Goal: Task Accomplishment & Management: Use online tool/utility

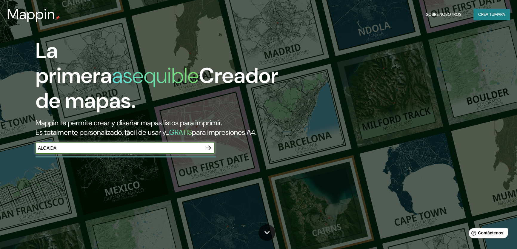
type input "ALGAIDA"
click at [210, 148] on icon "button" at bounding box center [208, 148] width 5 height 5
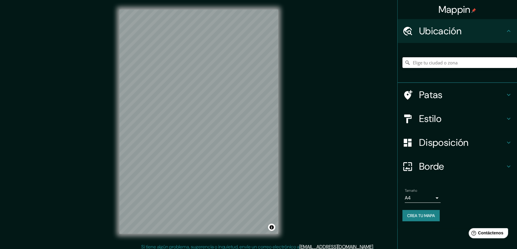
click at [433, 65] on input "Elige tu ciudad o zona" at bounding box center [459, 62] width 115 height 11
click at [436, 64] on input "Algaida, [GEOGRAPHIC_DATA], [GEOGRAPHIC_DATA]" at bounding box center [459, 62] width 115 height 11
click at [436, 64] on input "Algaida, Islas Baleares, España" at bounding box center [459, 62] width 115 height 11
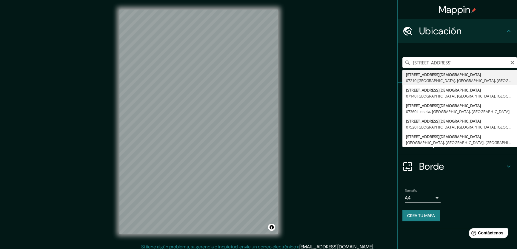
type input "Carrer Església 26, 07210 Algaida, Islas Baleares, España"
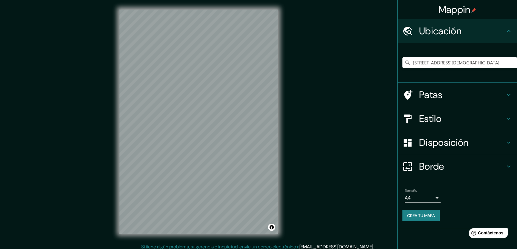
click at [437, 144] on font "Disposición" at bounding box center [443, 142] width 49 height 13
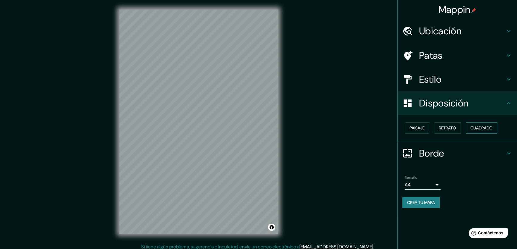
click at [482, 127] on font "Cuadrado" at bounding box center [481, 127] width 22 height 5
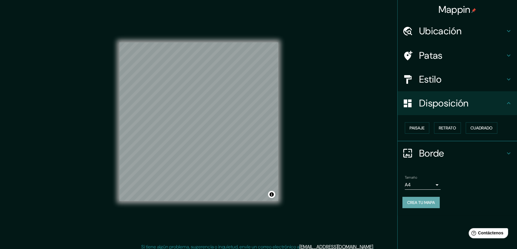
click at [430, 200] on font "Crea tu mapa" at bounding box center [421, 202] width 28 height 5
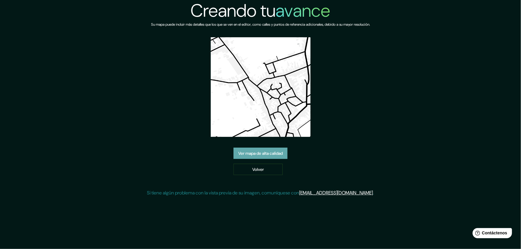
click at [247, 148] on link "Ver mapa de alta calidad" at bounding box center [260, 153] width 54 height 11
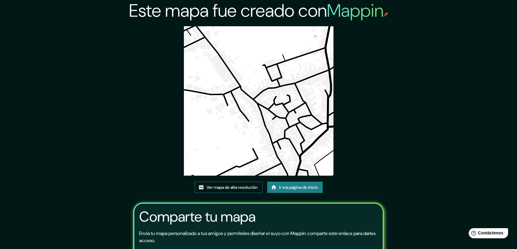
click at [243, 187] on font "Ver mapa de alta resolución" at bounding box center [231, 187] width 51 height 5
